Goal: Task Accomplishment & Management: Manage account settings

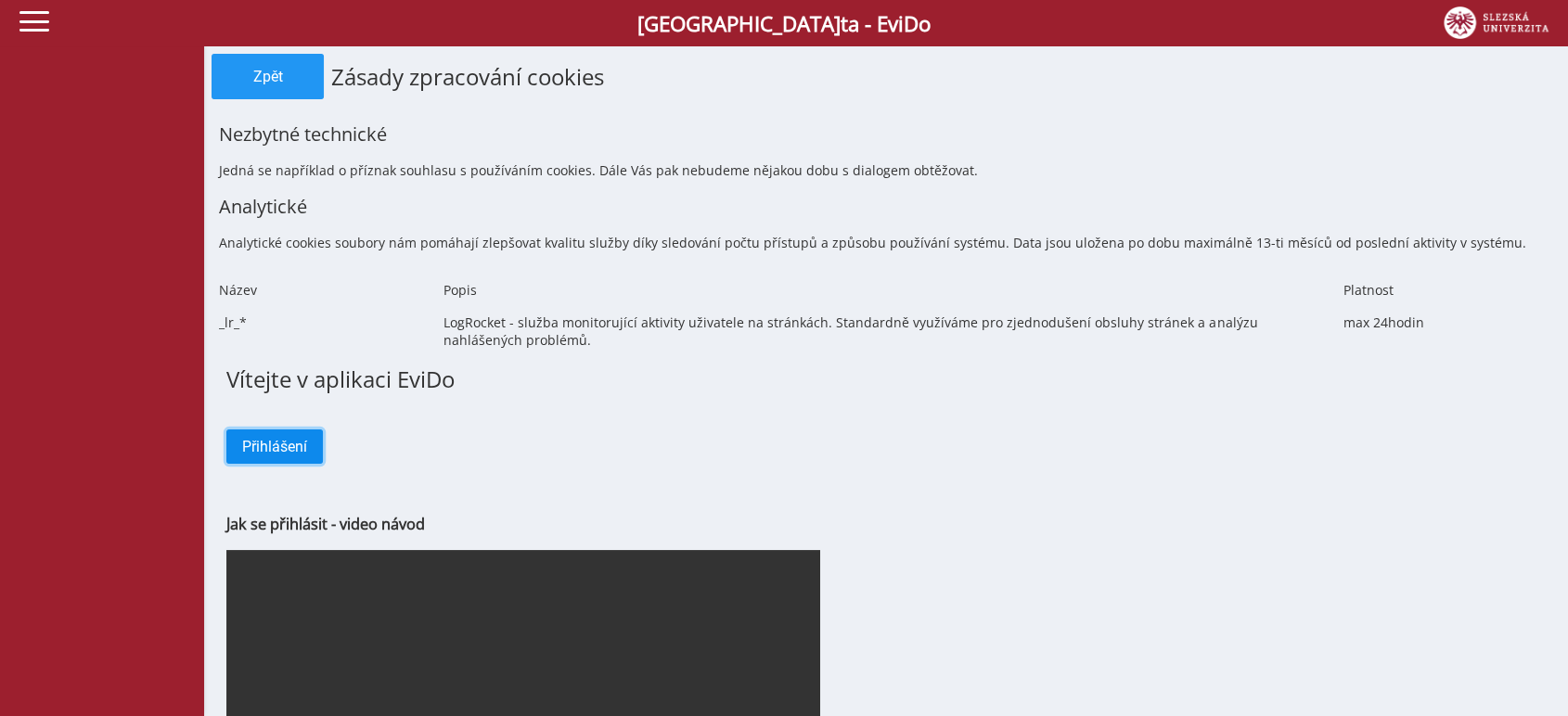
click at [297, 441] on button "Přihlášení" at bounding box center [275, 446] width 96 height 34
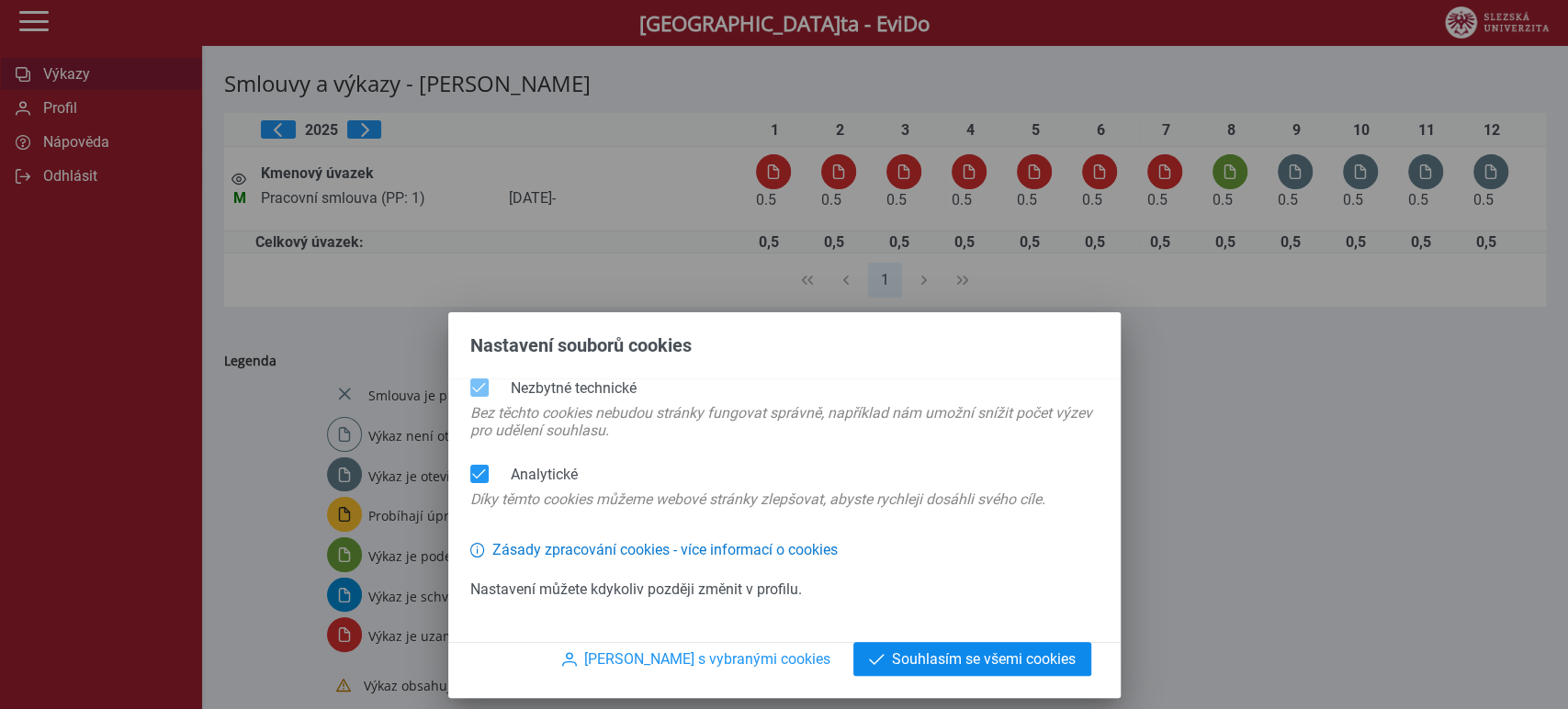
click at [940, 654] on span "Souhlasím se všemi cookies" at bounding box center [983, 659] width 184 height 18
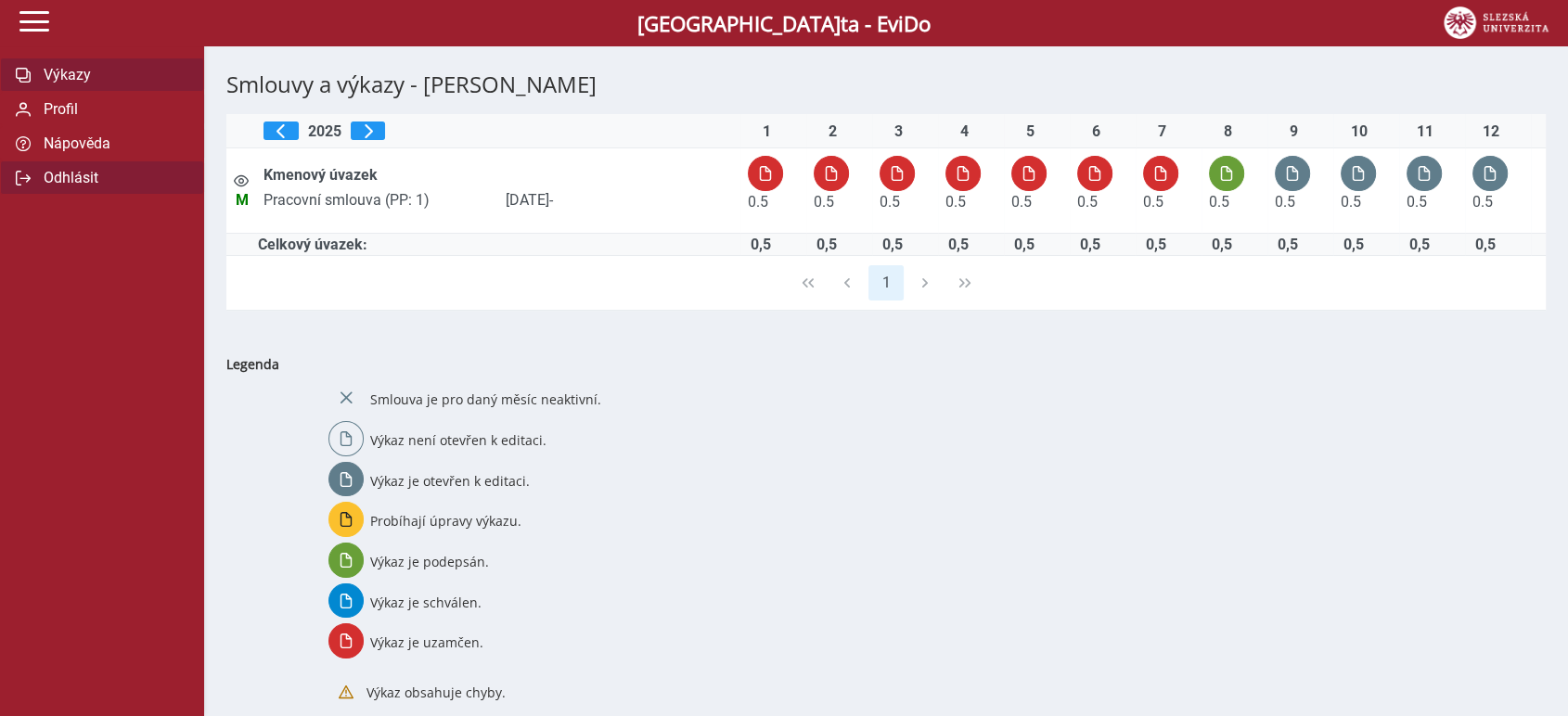
click at [99, 187] on span "Odhlásit" at bounding box center [113, 178] width 150 height 18
